Goal: Task Accomplishment & Management: Complete application form

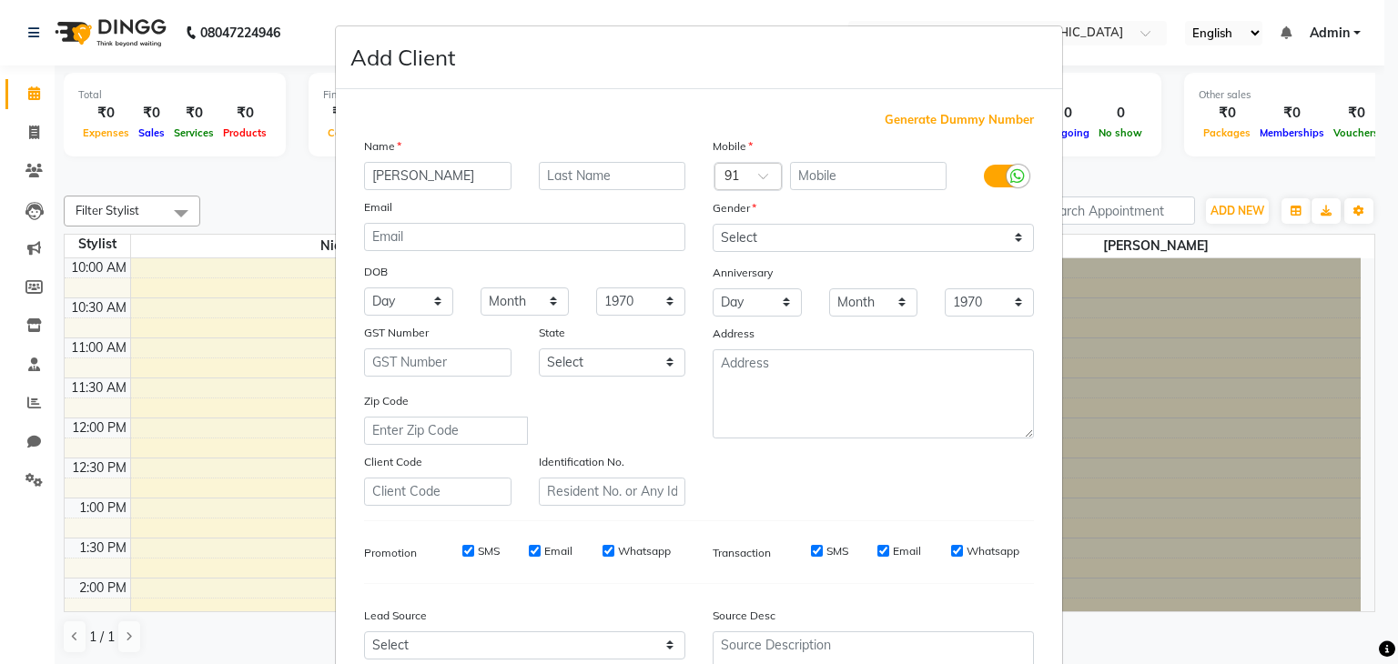
type input "[PERSON_NAME]"
click at [593, 177] on input "text" at bounding box center [612, 176] width 147 height 28
type input "Mehta"
click at [813, 182] on input "text" at bounding box center [868, 176] width 157 height 28
type input "9819238309"
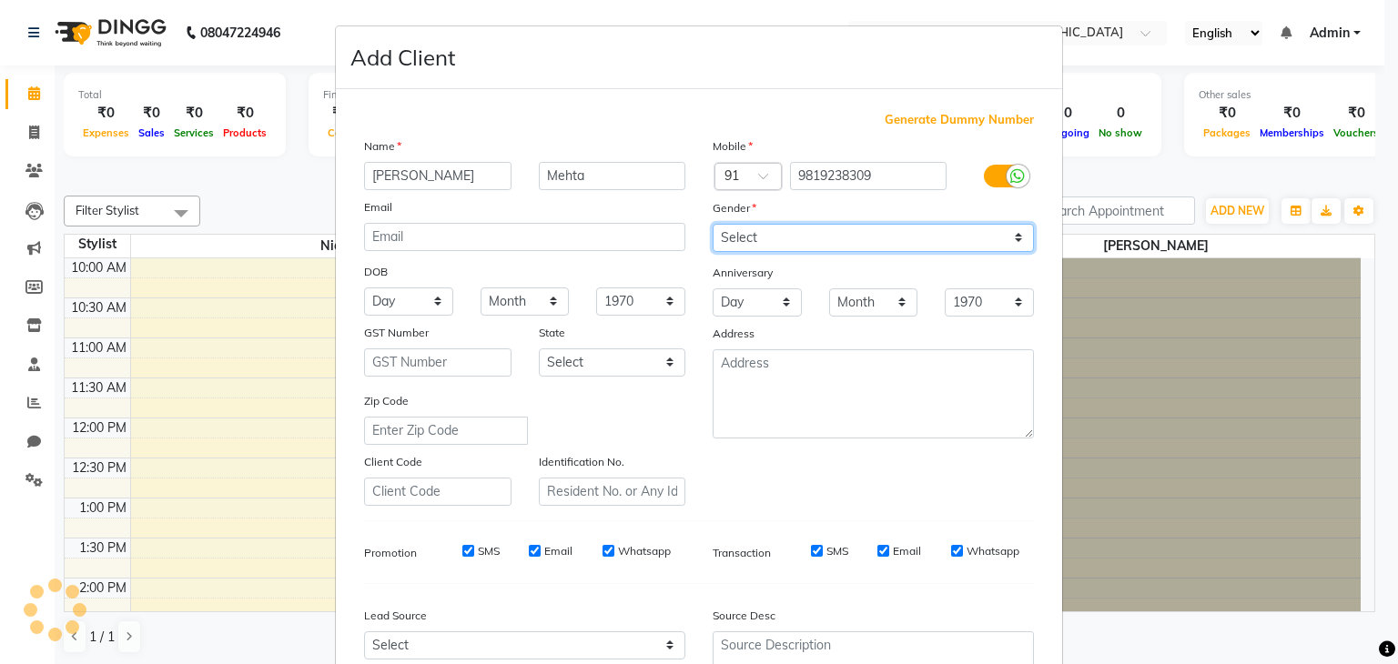
click at [918, 241] on select "Select [DEMOGRAPHIC_DATA] [DEMOGRAPHIC_DATA] Other Prefer Not To Say" at bounding box center [873, 238] width 321 height 28
select select "[DEMOGRAPHIC_DATA]"
click at [713, 225] on select "Select [DEMOGRAPHIC_DATA] [DEMOGRAPHIC_DATA] Other Prefer Not To Say" at bounding box center [873, 238] width 321 height 28
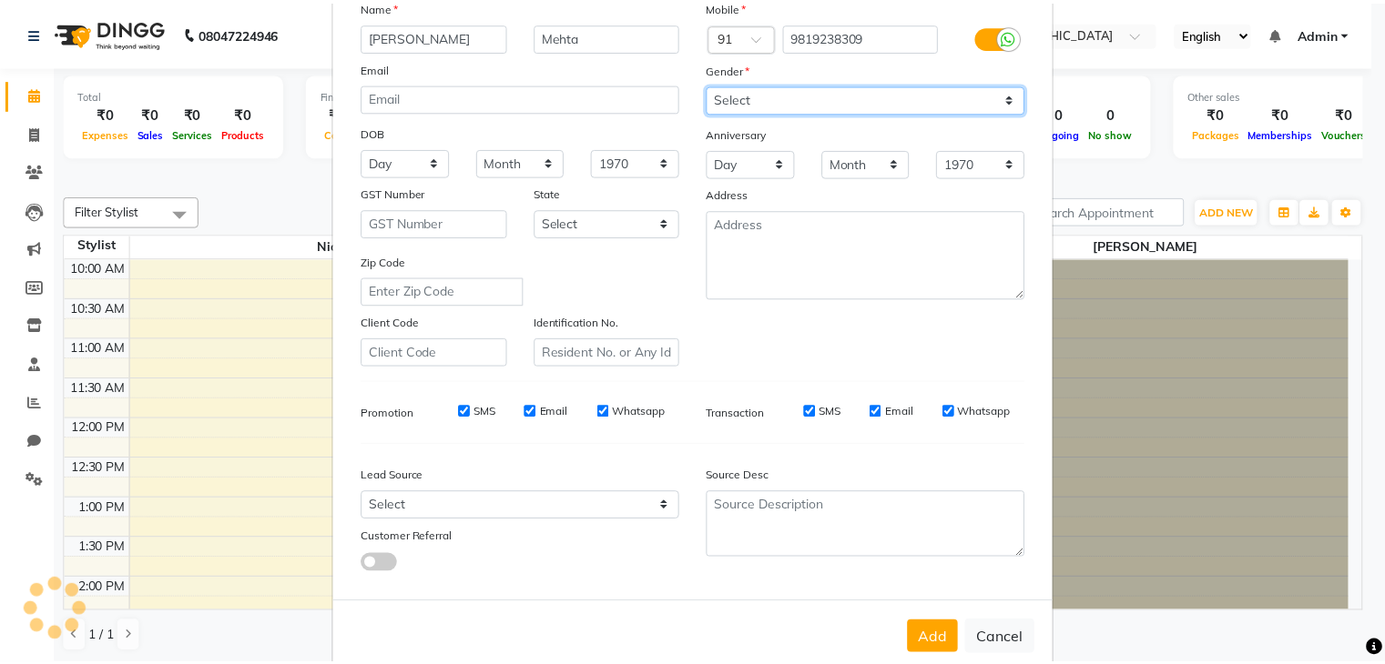
scroll to position [141, 0]
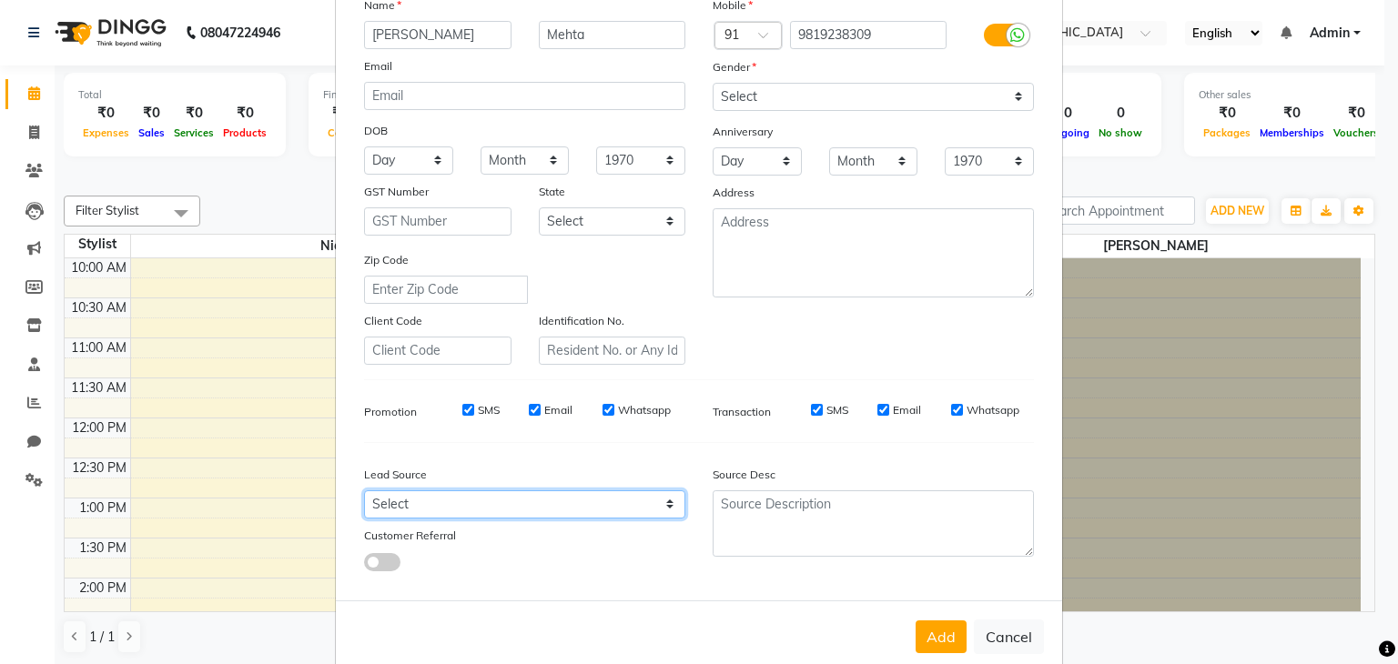
click at [447, 512] on select "Select Walk-in Referral Internet Friend Word of Mouth Advertisement Facebook Ju…" at bounding box center [524, 505] width 321 height 28
select select "56828"
click at [364, 498] on select "Select Walk-in Referral Internet Friend Word of Mouth Advertisement Facebook Ju…" at bounding box center [524, 505] width 321 height 28
click at [951, 416] on input "Whatsapp" at bounding box center [957, 410] width 12 height 12
checkbox input "false"
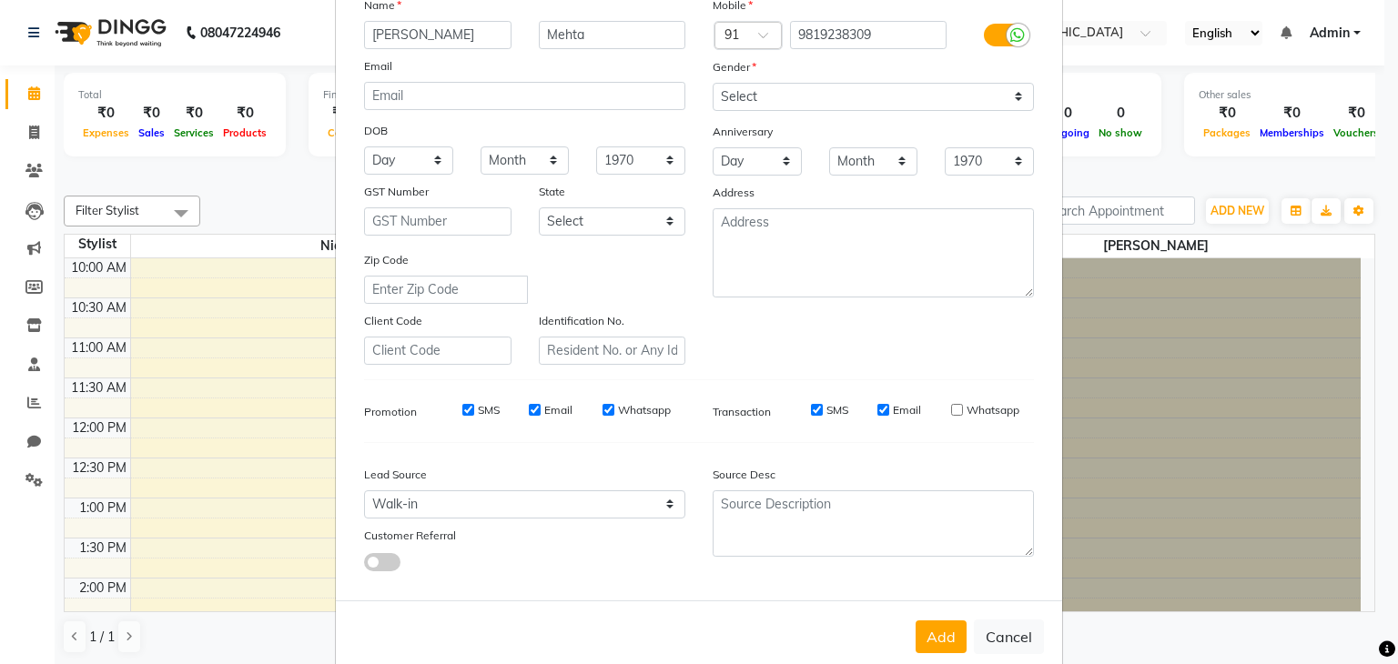
click at [603, 410] on input "Whatsapp" at bounding box center [609, 410] width 12 height 12
checkbox input "false"
click at [942, 640] on button "Add" at bounding box center [941, 637] width 51 height 33
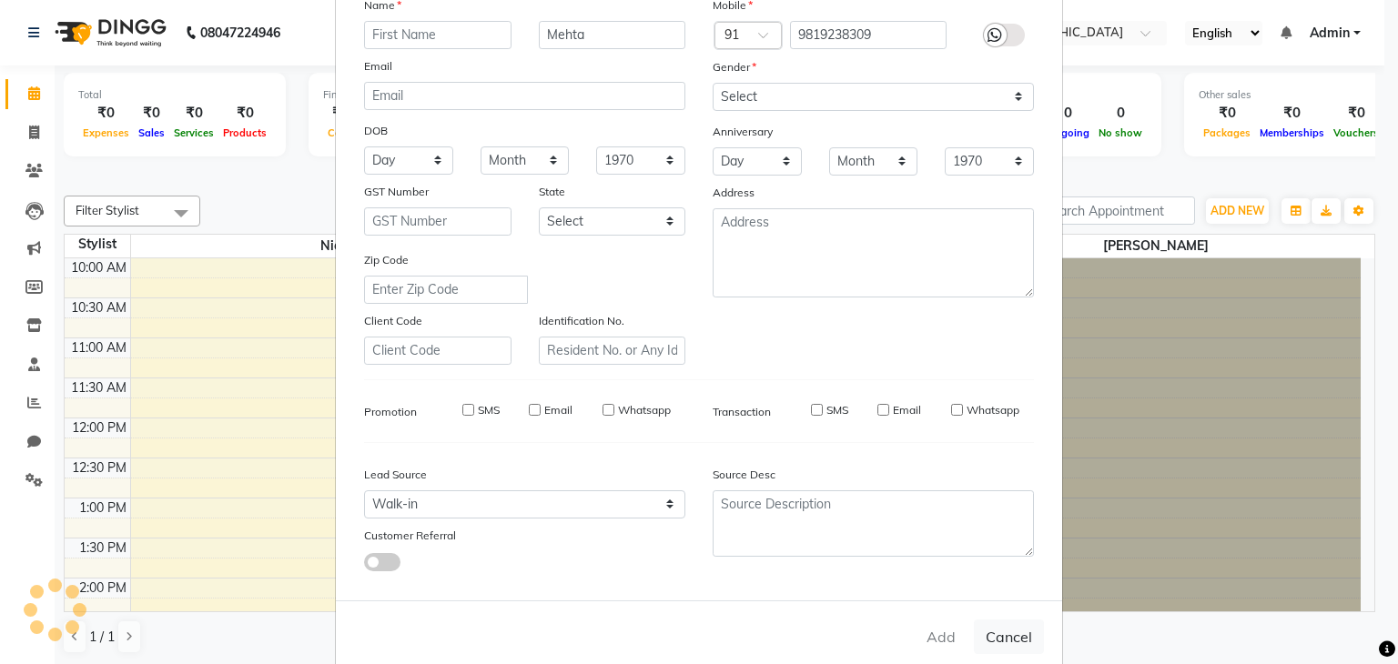
select select
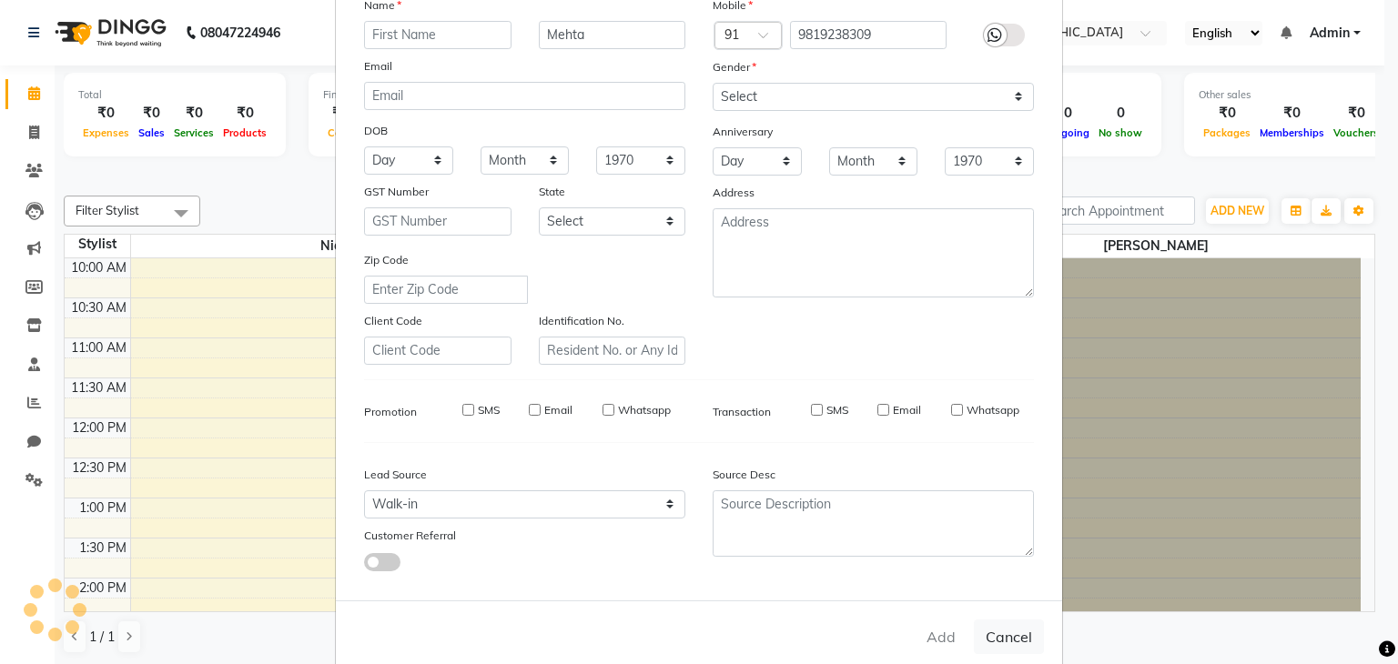
select select
checkbox input "false"
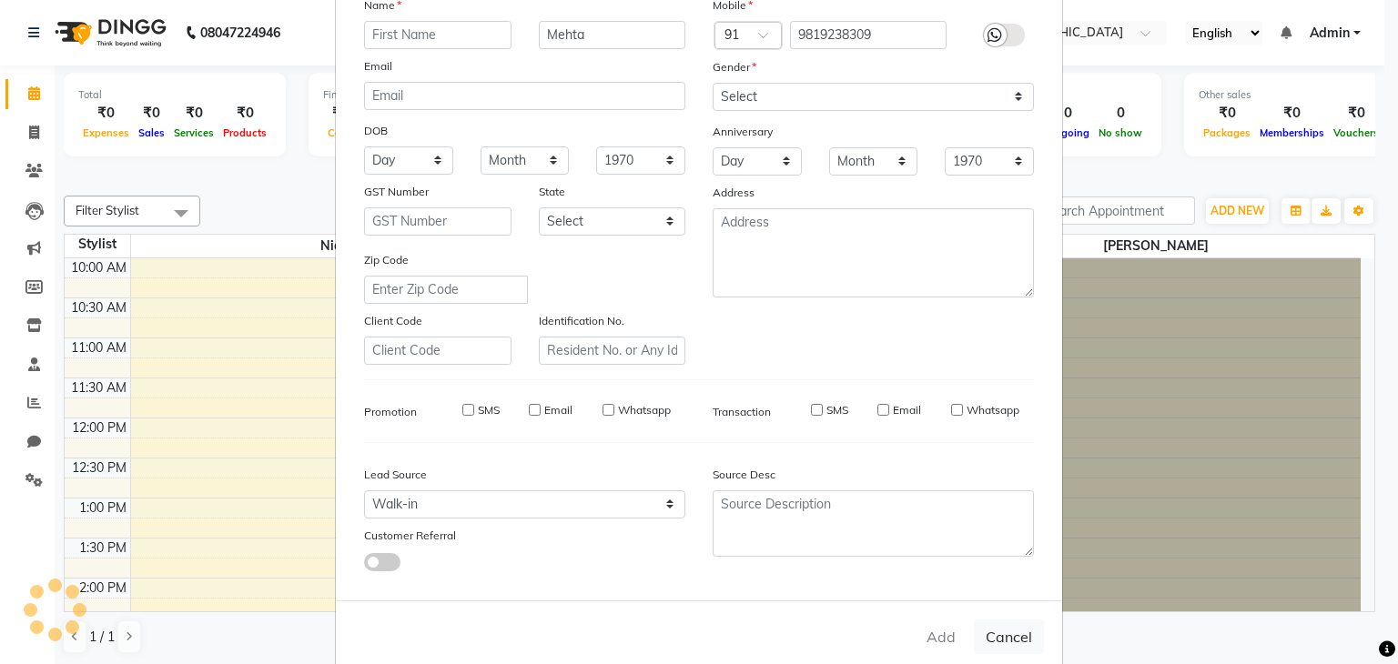
checkbox input "false"
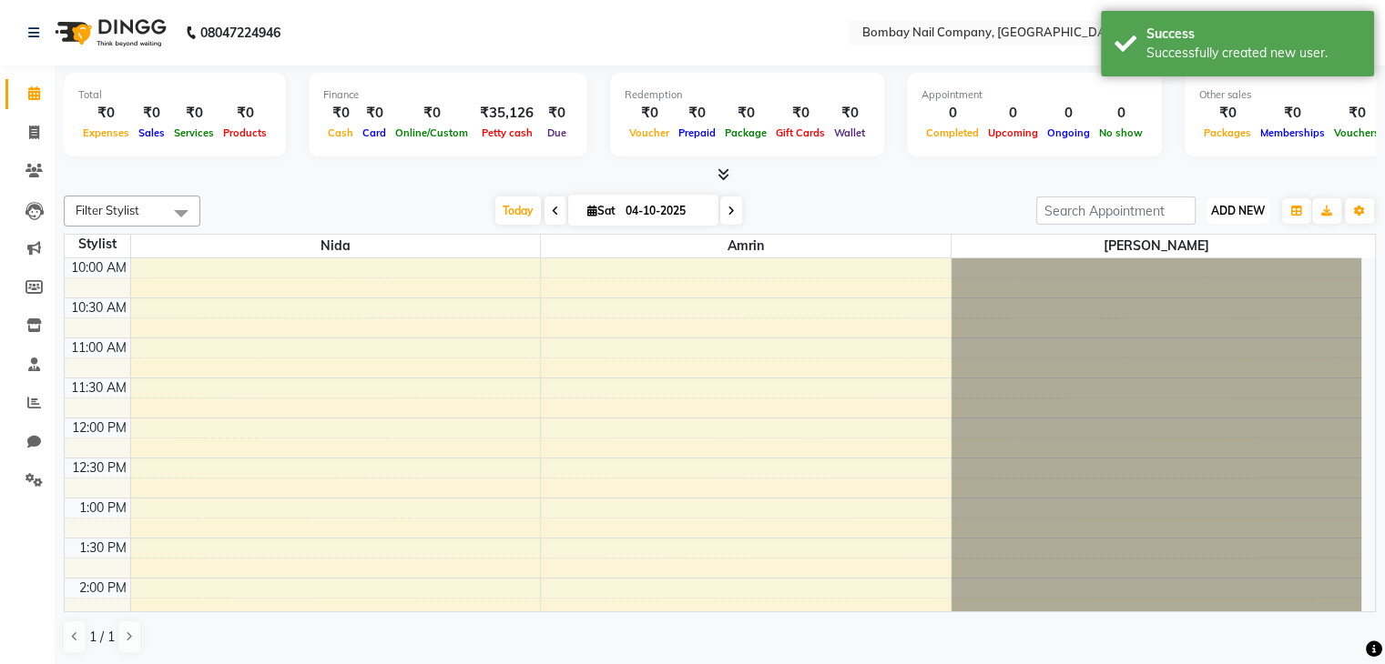
click at [1230, 208] on span "ADD NEW" at bounding box center [1238, 211] width 54 height 14
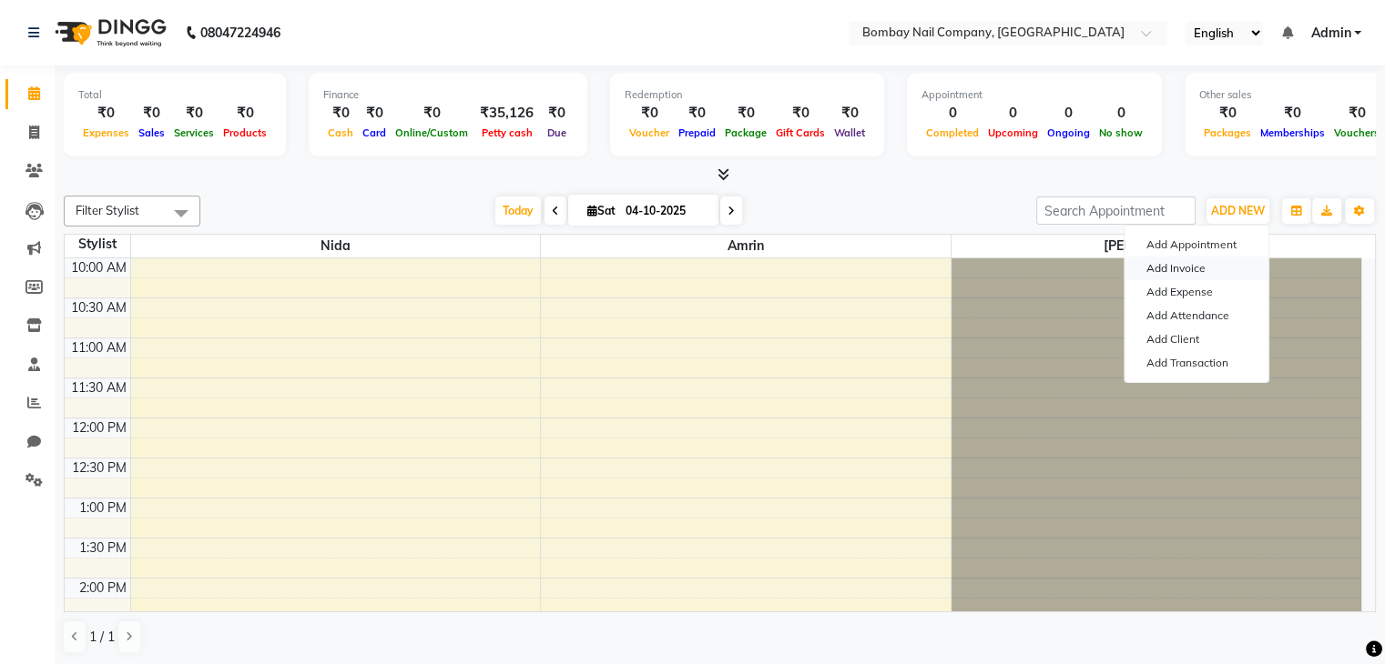
click at [1187, 276] on link "Add Invoice" at bounding box center [1196, 269] width 144 height 24
select select "service"
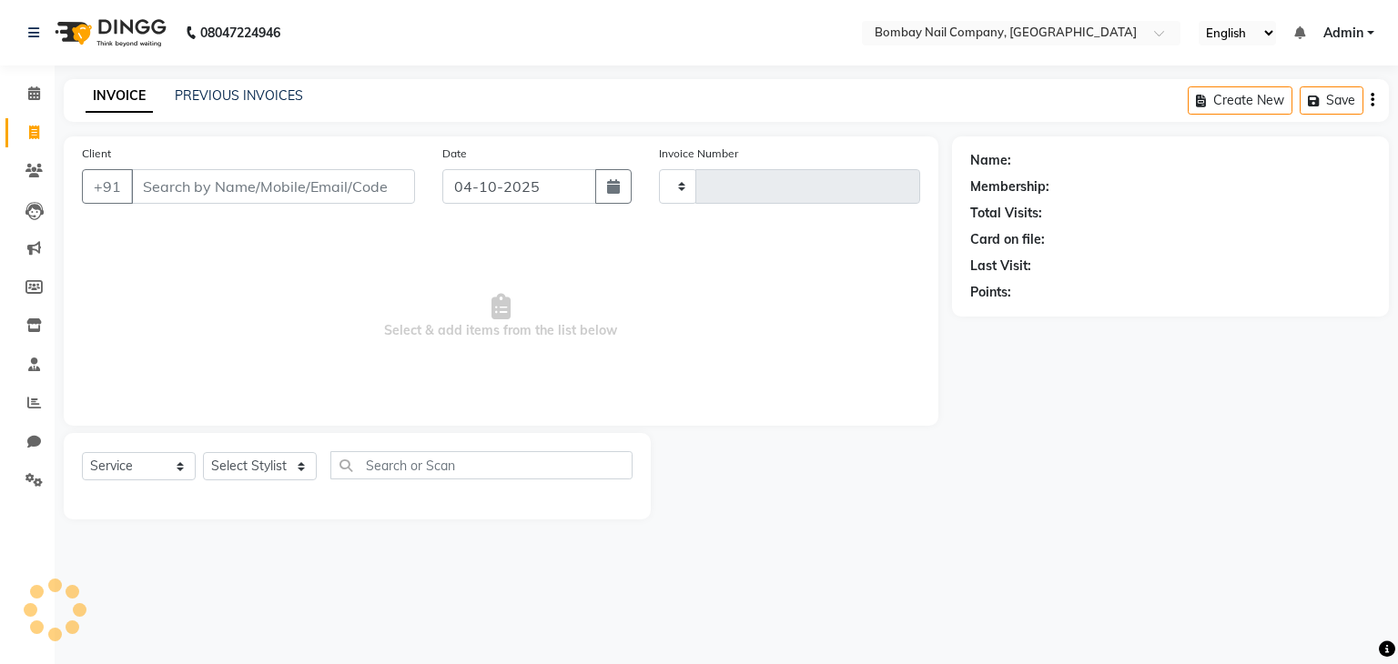
type input "0053"
select select "8785"
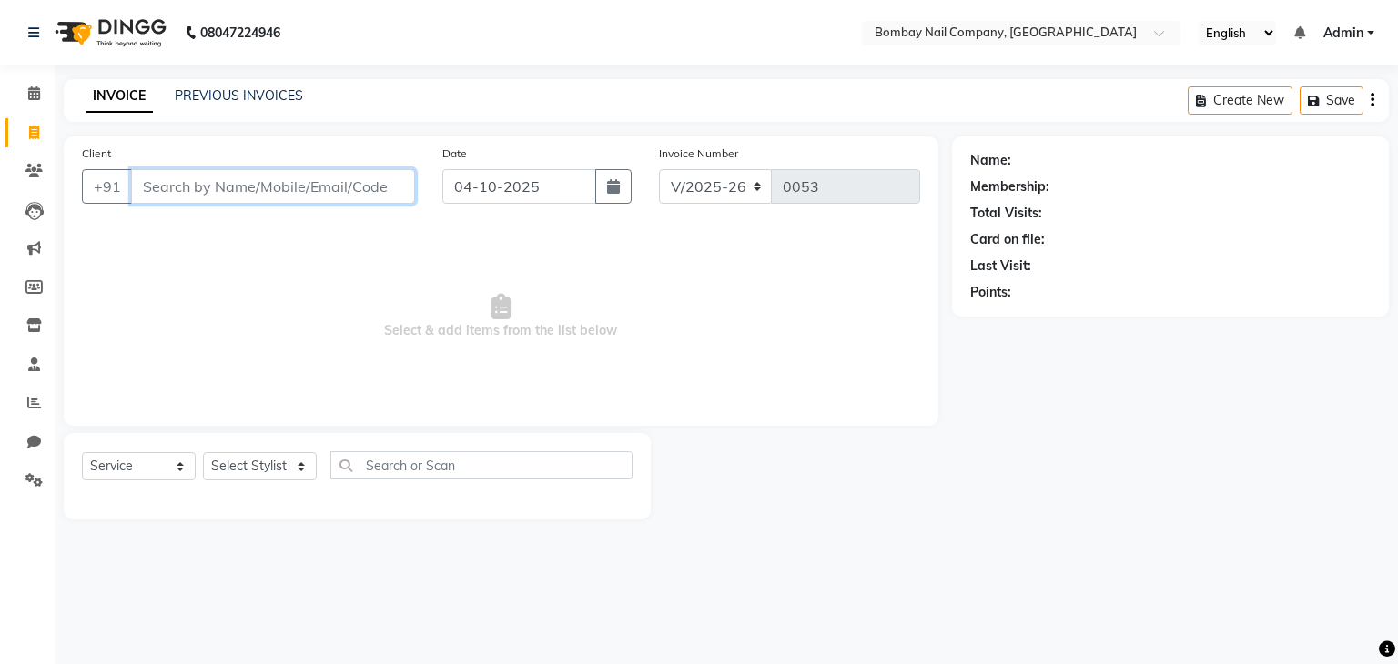
click at [317, 187] on input "Client" at bounding box center [273, 186] width 284 height 35
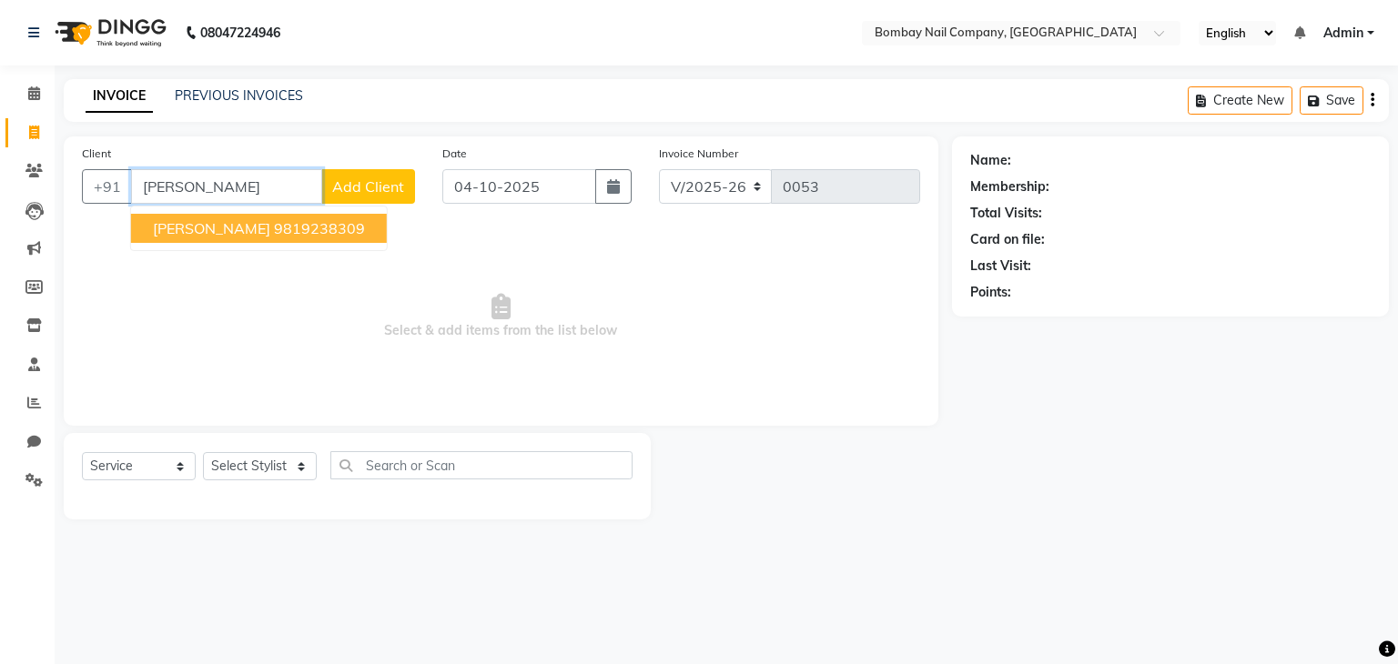
click at [232, 234] on span "[PERSON_NAME]" at bounding box center [211, 228] width 117 height 18
type input "9819238309"
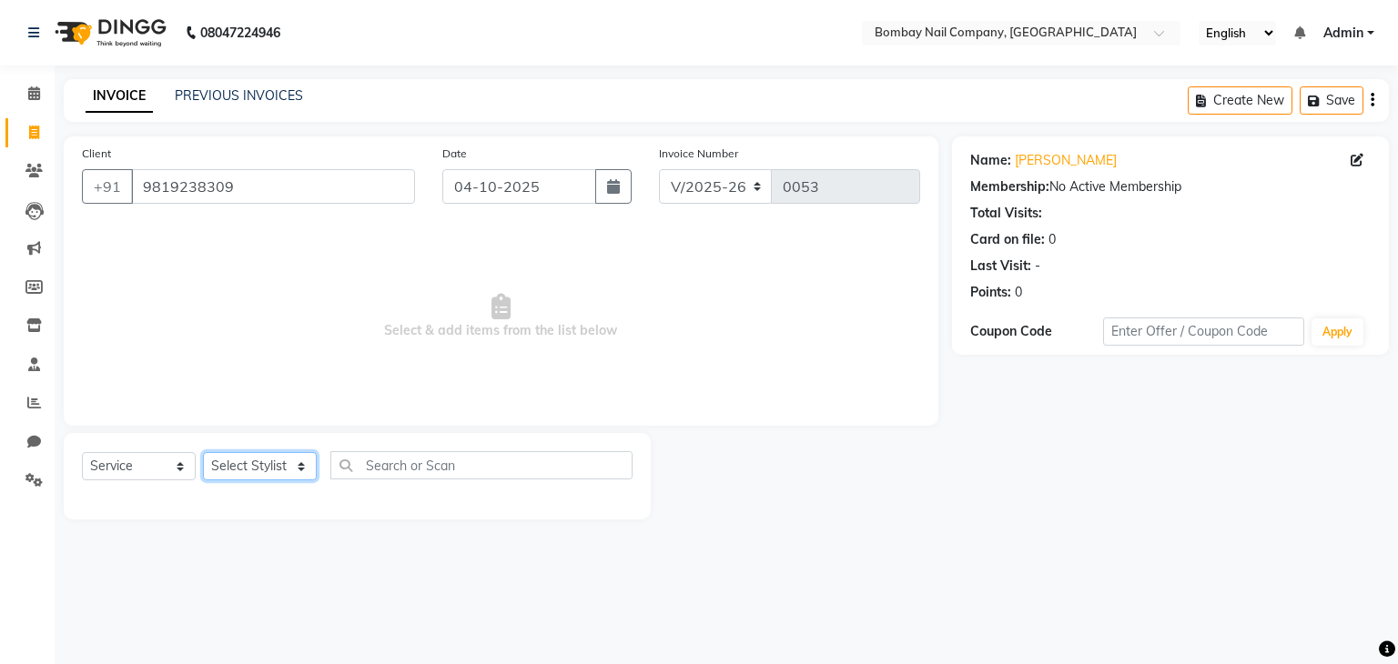
click at [269, 468] on select "Select Stylist Amrin Front Desk [PERSON_NAME] [PERSON_NAME]" at bounding box center [260, 466] width 114 height 28
select select "89817"
click at [203, 453] on select "Select Stylist Amrin Front Desk [PERSON_NAME] [PERSON_NAME]" at bounding box center [260, 466] width 114 height 28
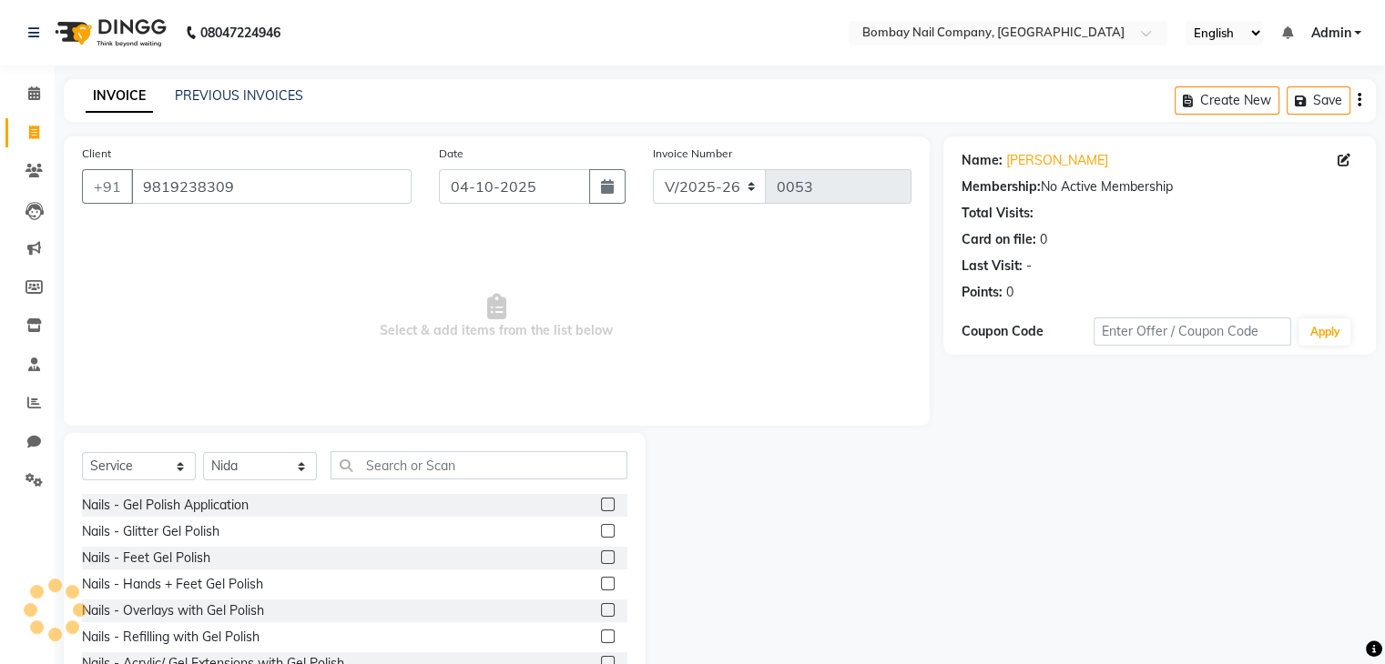
click at [601, 536] on label at bounding box center [608, 531] width 14 height 14
click at [601, 536] on input "checkbox" at bounding box center [607, 532] width 12 height 12
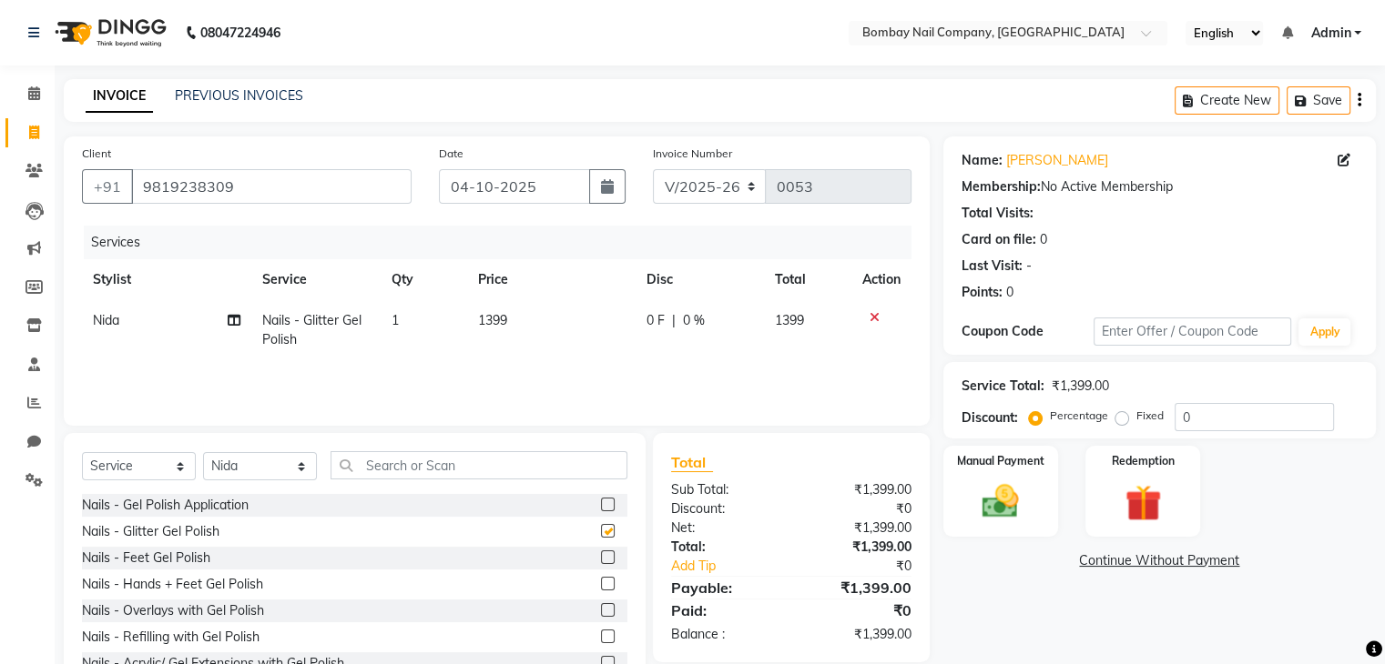
checkbox input "false"
click at [652, 325] on span "0 F" at bounding box center [655, 320] width 18 height 19
select select "89817"
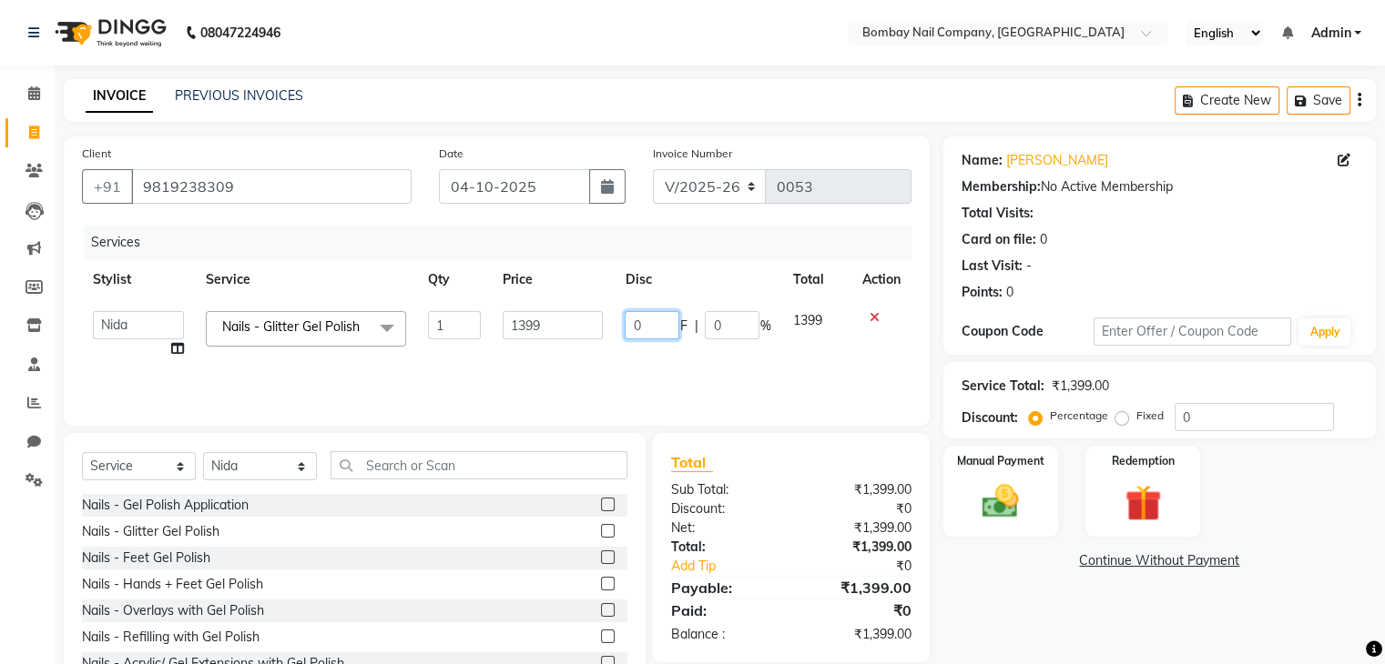
click at [652, 325] on input "0" at bounding box center [651, 325] width 55 height 28
type input "3"
type input "499"
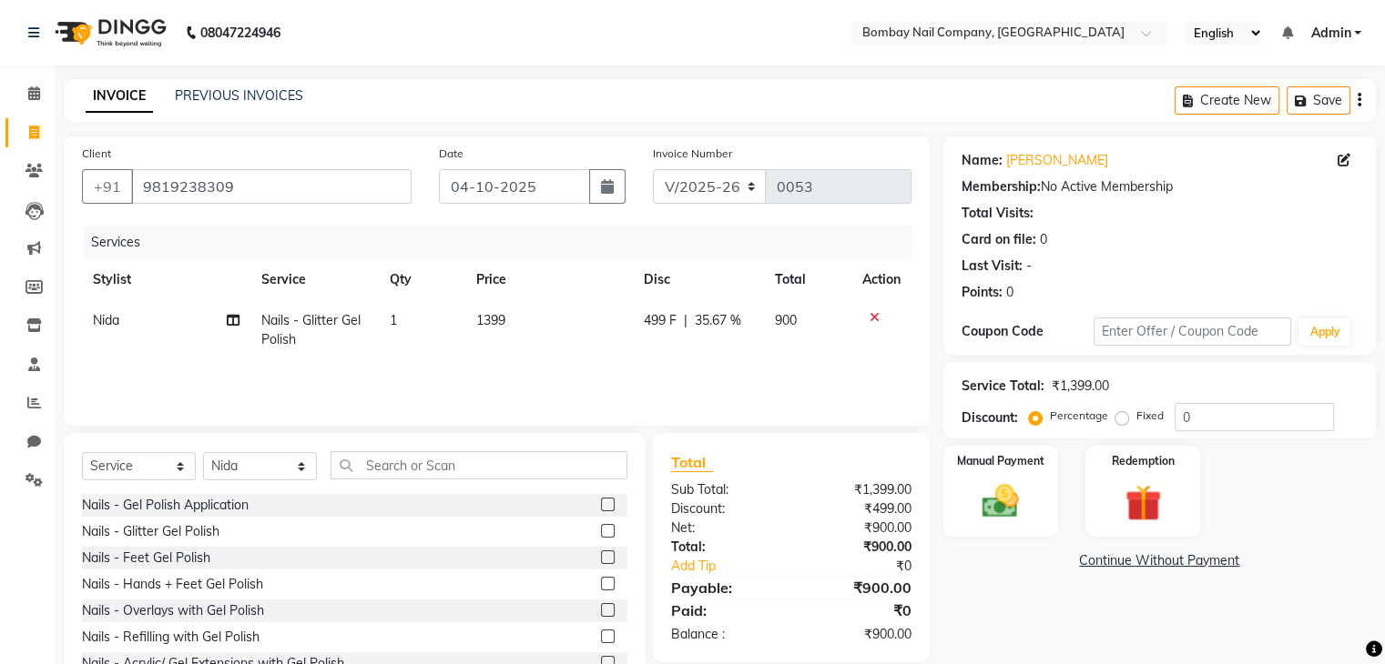
click at [591, 254] on div "Services" at bounding box center [504, 243] width 841 height 34
click at [664, 325] on span "499 F" at bounding box center [660, 320] width 33 height 19
select select "89817"
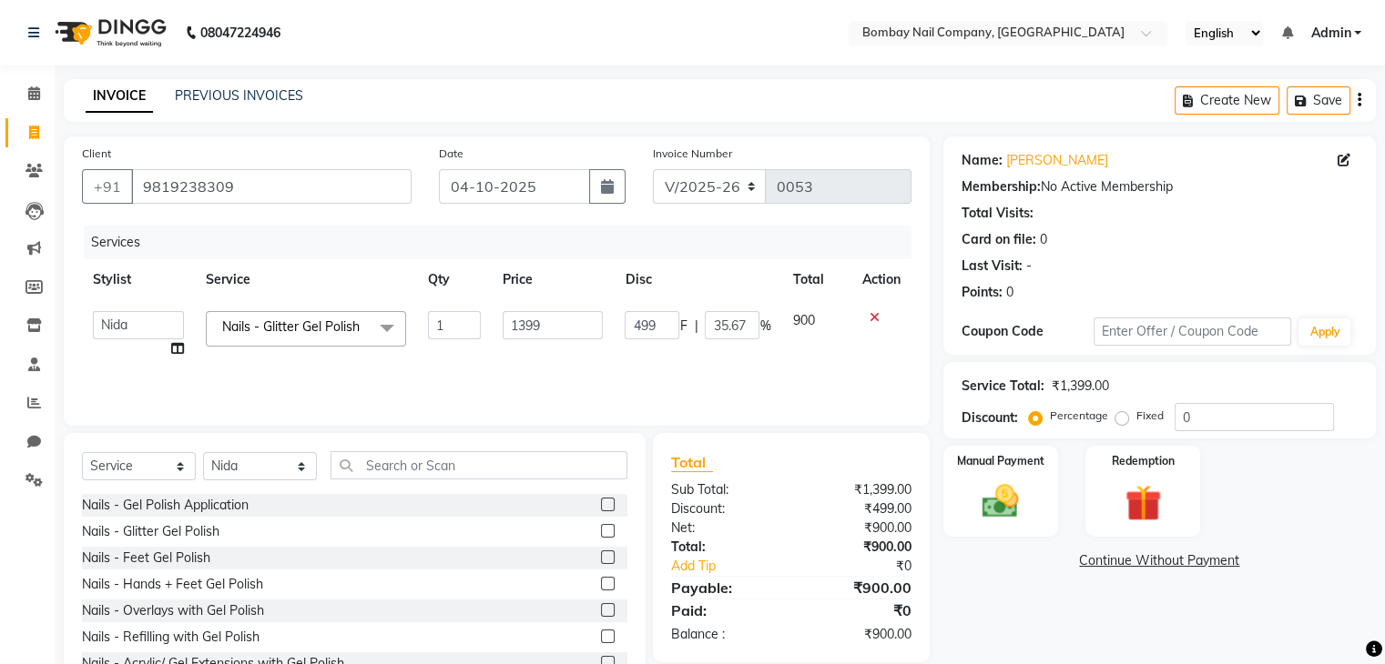
click at [664, 325] on input "499" at bounding box center [651, 325] width 55 height 28
type input "599"
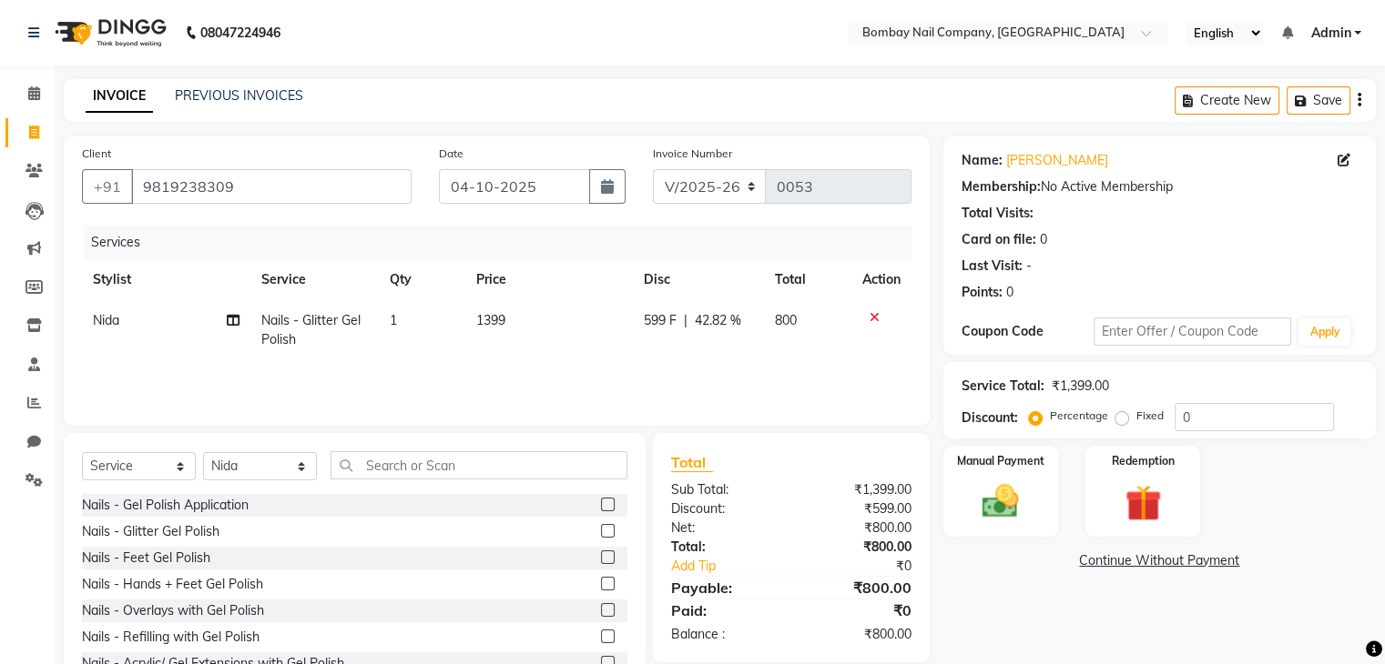
click at [593, 292] on th "Price" at bounding box center [548, 279] width 167 height 41
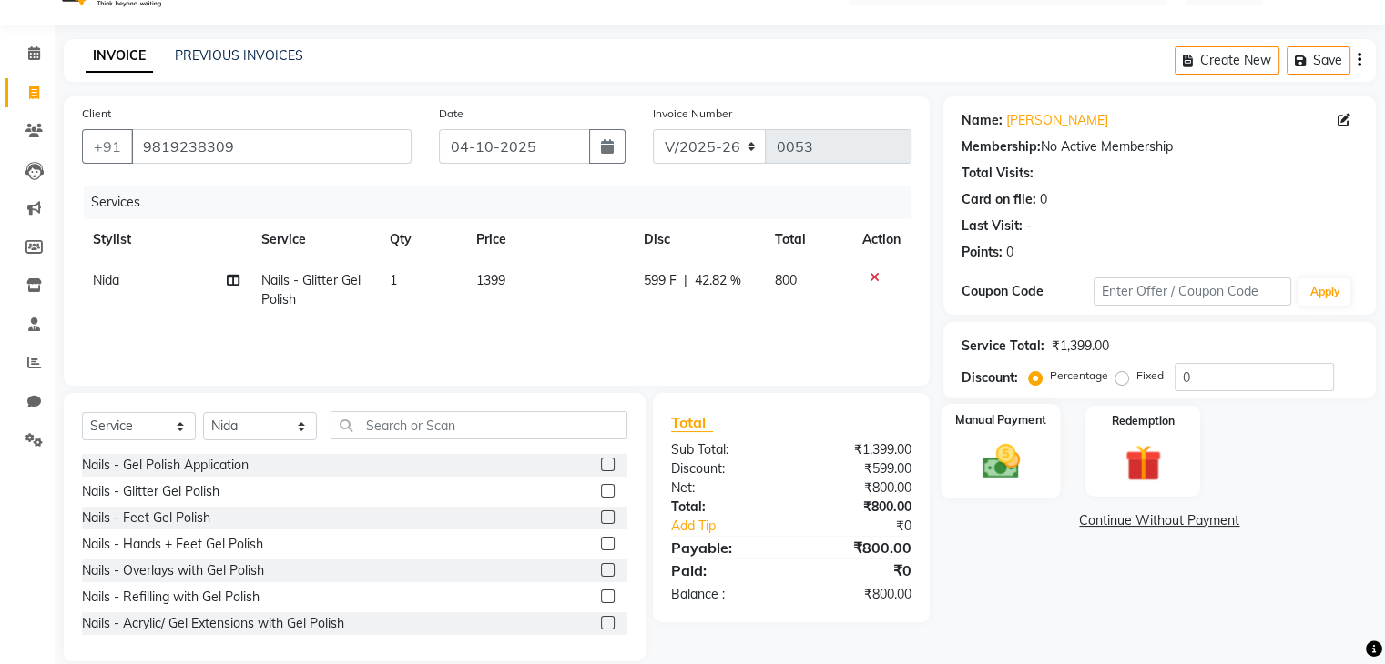
scroll to position [40, 0]
click at [1012, 453] on img at bounding box center [999, 463] width 61 height 44
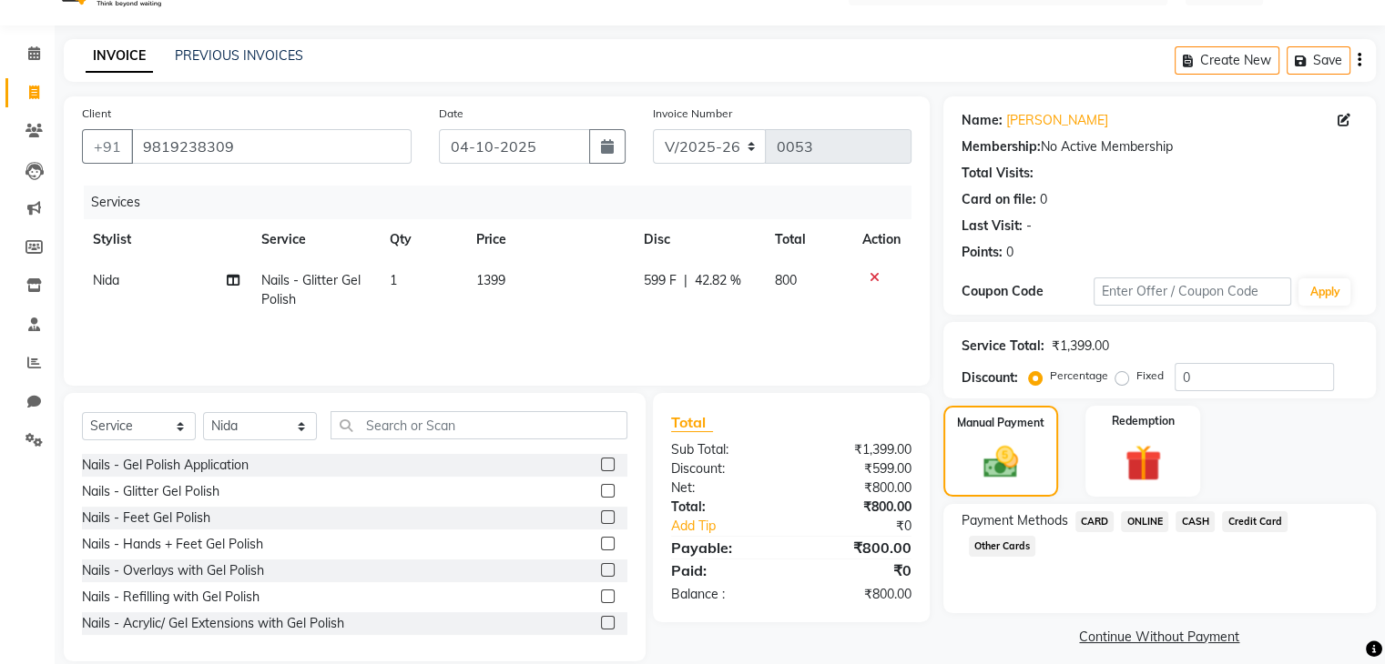
click at [1195, 521] on span "CASH" at bounding box center [1194, 522] width 39 height 21
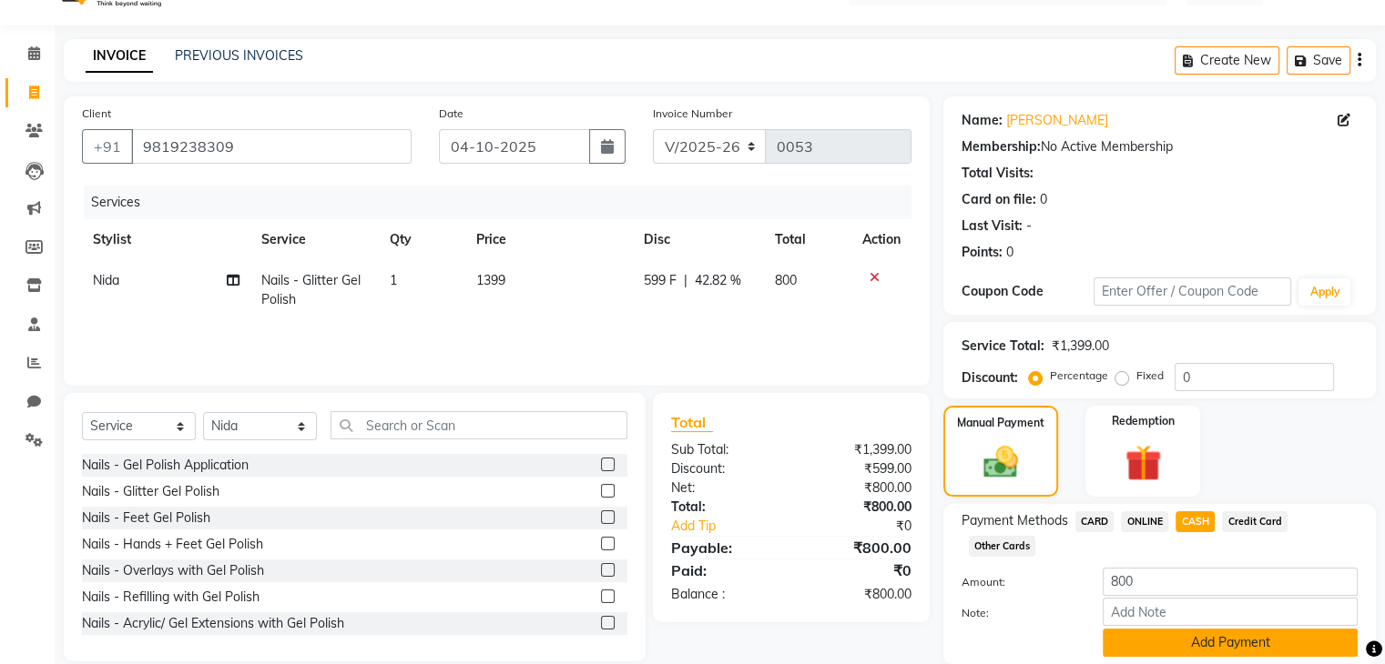
click at [1204, 642] on button "Add Payment" at bounding box center [1229, 643] width 255 height 28
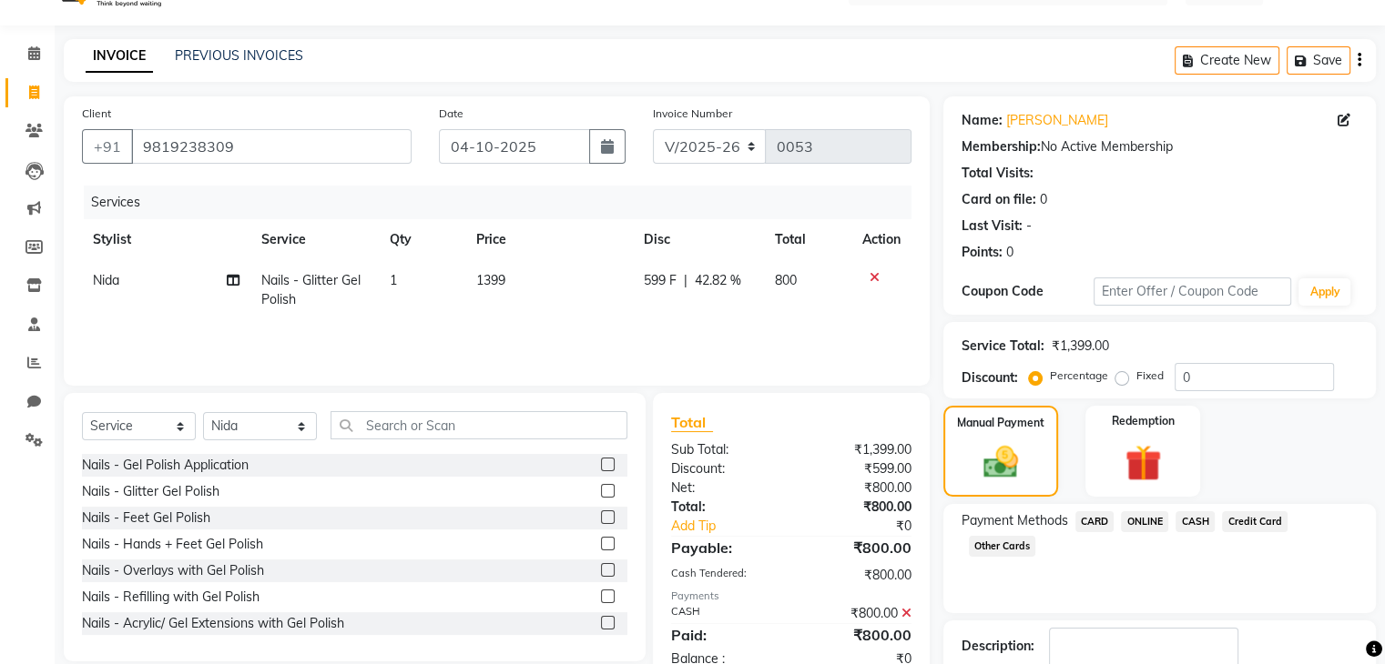
scroll to position [156, 0]
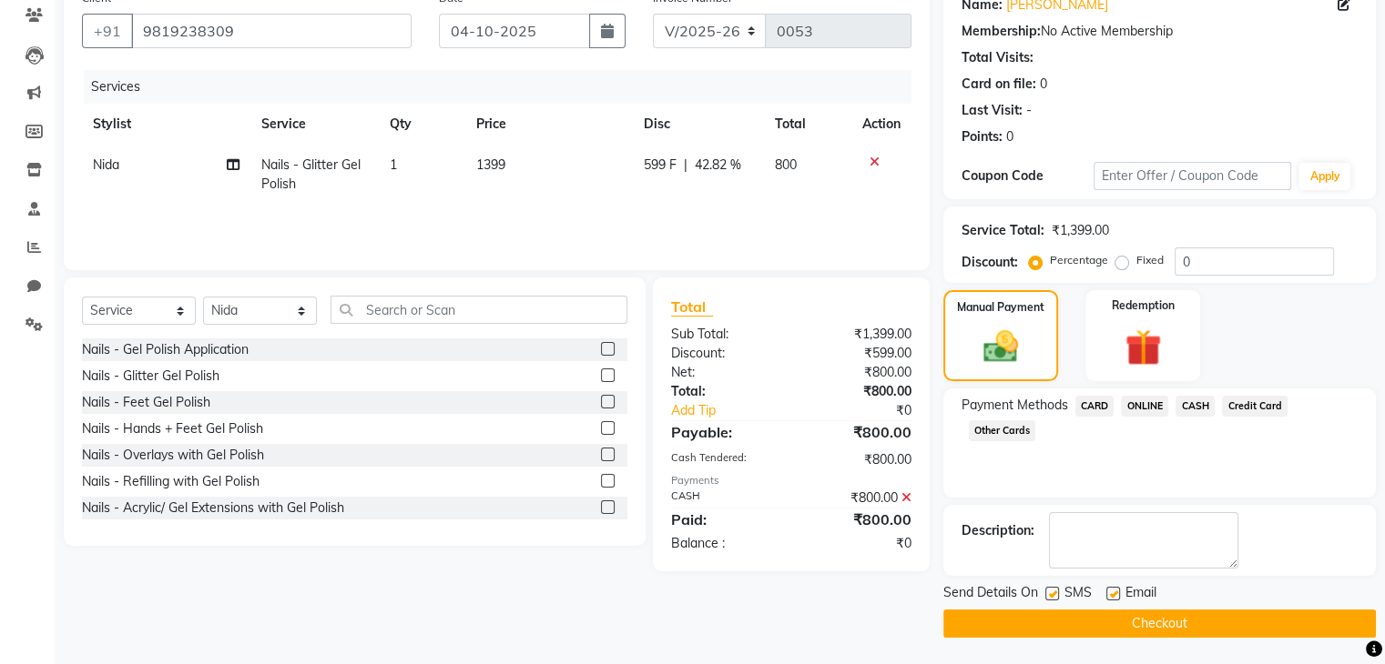
click at [1155, 616] on button "Checkout" at bounding box center [1159, 624] width 432 height 28
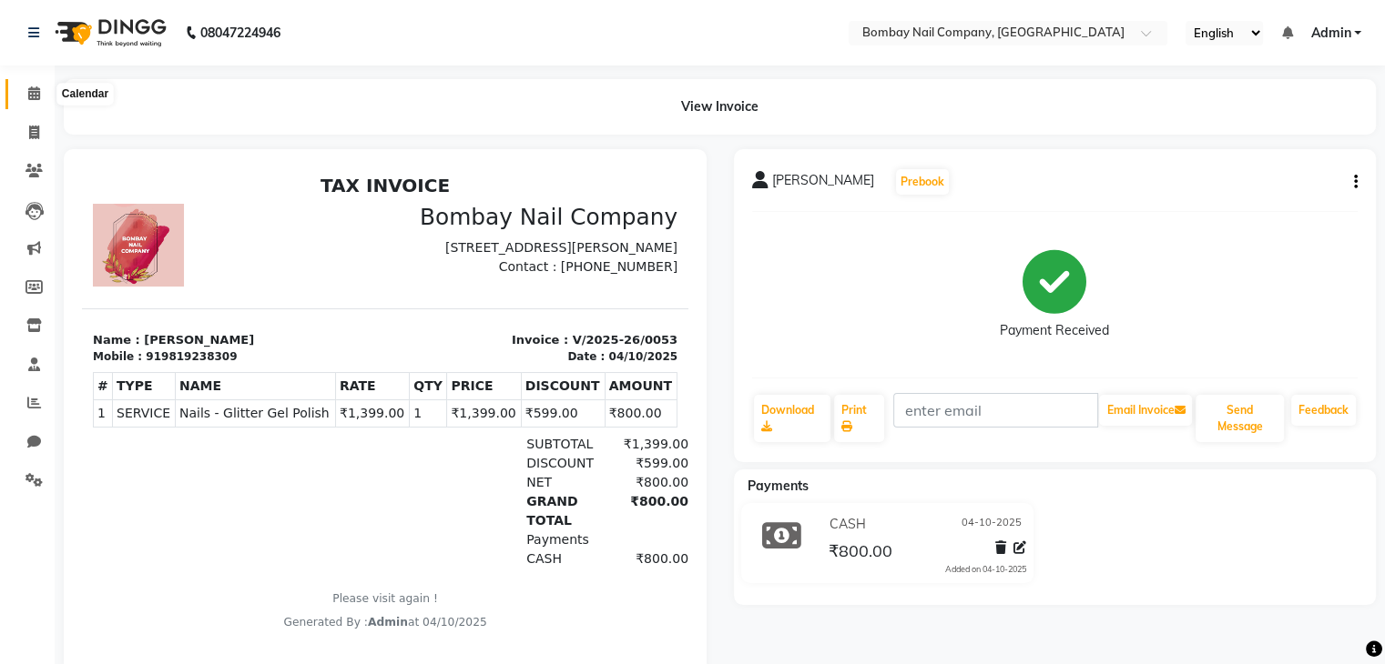
click at [29, 88] on icon at bounding box center [34, 93] width 12 height 14
